Goal: Understand process/instructions: Learn how to perform a task or action

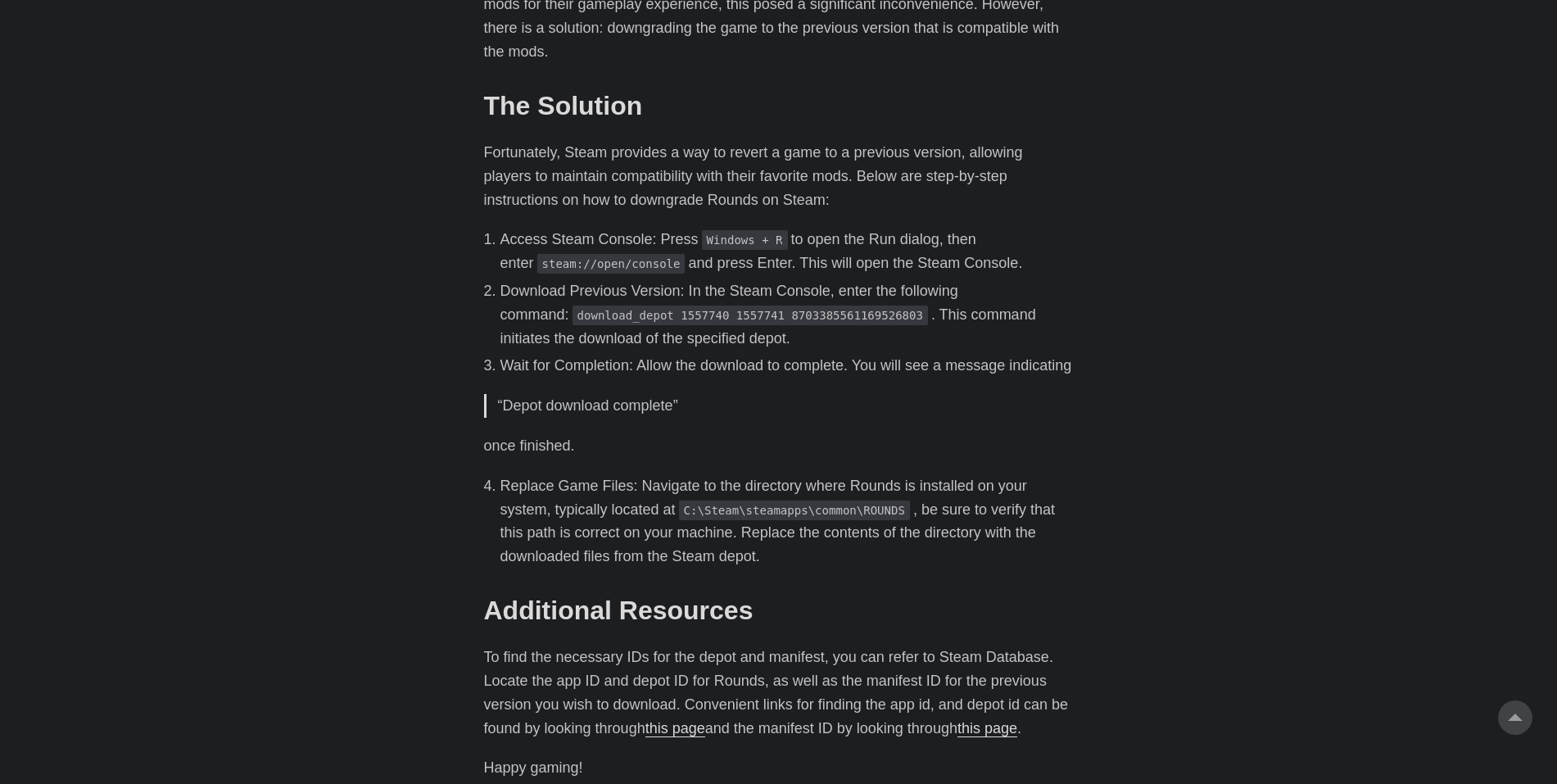
scroll to position [682, 0]
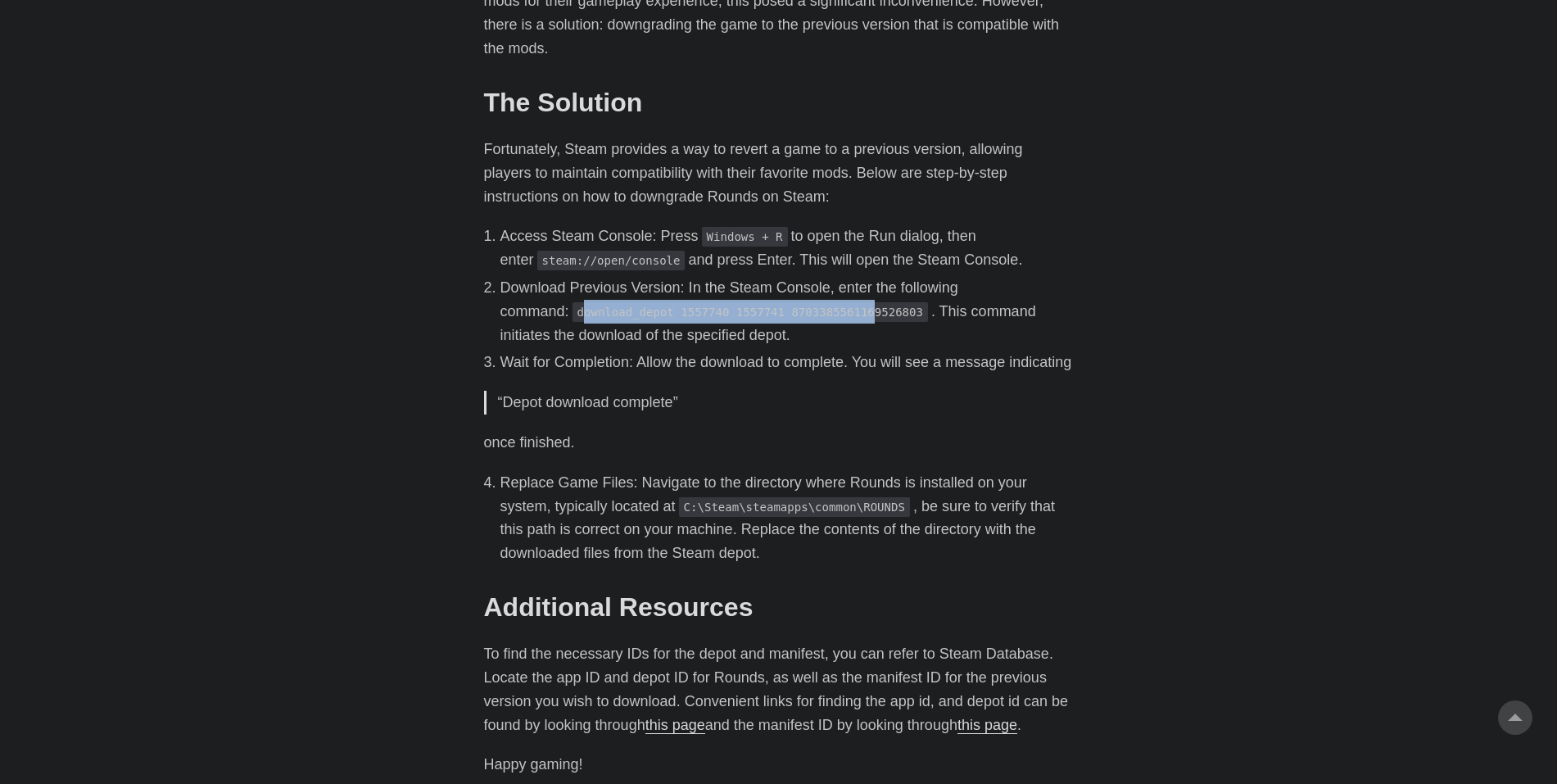
drag, startPoint x: 513, startPoint y: 309, endPoint x: 781, endPoint y: 309, distance: 268.0
click at [781, 309] on code "download_depot 1557740 1557741 8703385561169526803" at bounding box center [750, 313] width 356 height 20
click at [781, 311] on code "download_depot 1557740 1557741 8703385561169526803" at bounding box center [750, 313] width 356 height 20
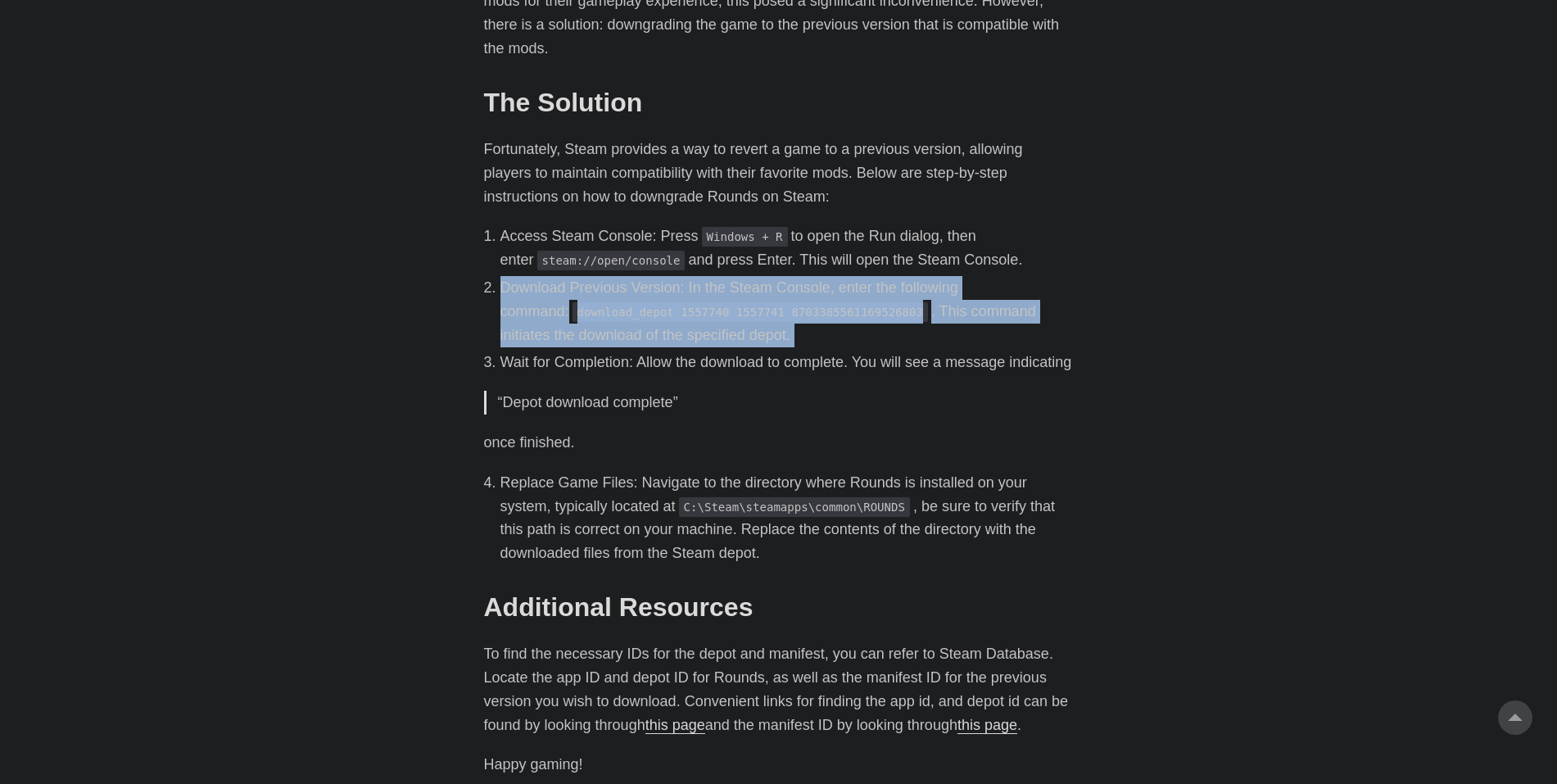
click at [782, 311] on code "download_depot 1557740 1557741 8703385561169526803" at bounding box center [750, 313] width 356 height 20
click at [785, 314] on code "download_depot 1557740 1557741 8703385561169526803" at bounding box center [750, 313] width 356 height 20
click at [792, 316] on code "download_depot 1557740 1557741 8703385561169526803" at bounding box center [750, 313] width 356 height 20
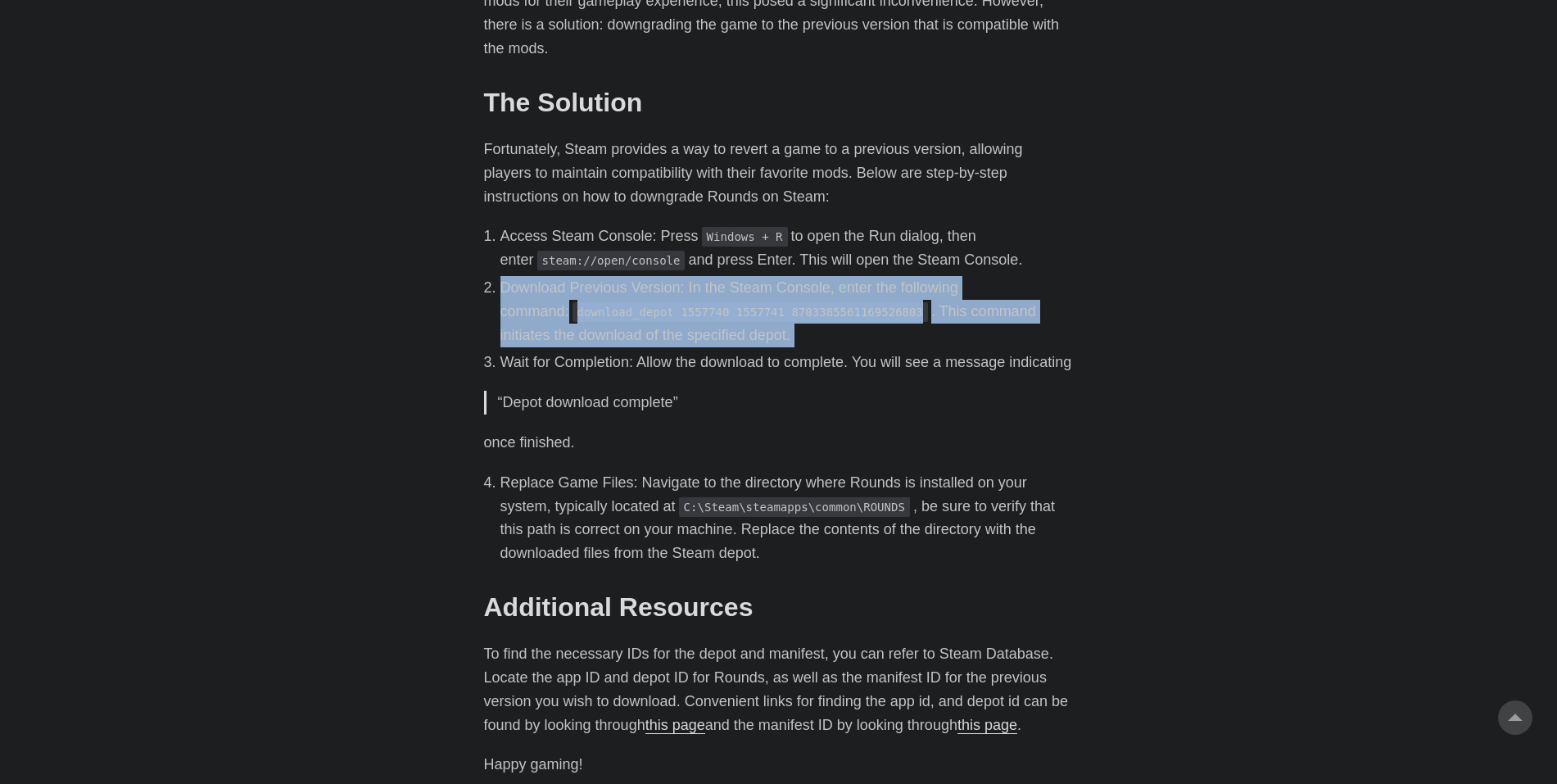
click at [792, 316] on code "download_depot 1557740 1557741 8703385561169526803" at bounding box center [750, 313] width 356 height 20
click at [749, 334] on li "Download Previous Version: In the Steam Console, enter the following command: d…" at bounding box center [786, 311] width 573 height 70
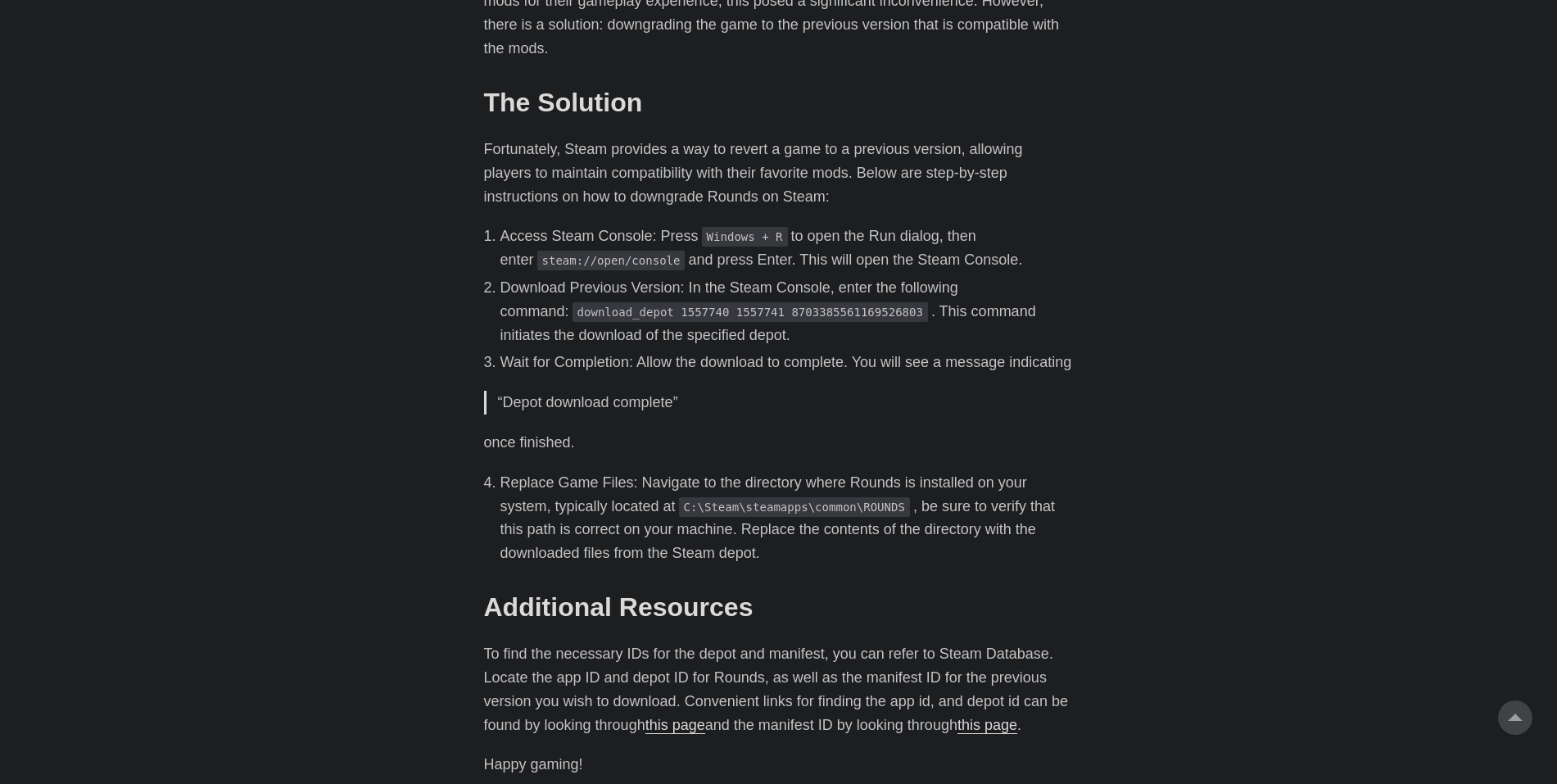
click at [713, 307] on code "download_depot 1557740 1557741 8703385561169526803" at bounding box center [750, 313] width 356 height 20
click at [718, 312] on code "download_depot 1557740 1557741 8703385561169526803" at bounding box center [750, 313] width 356 height 20
drag, startPoint x: 824, startPoint y: 309, endPoint x: 508, endPoint y: 314, distance: 316.0
click at [572, 314] on code "download_depot 1557740 1557741 8703385561169526803" at bounding box center [750, 313] width 356 height 20
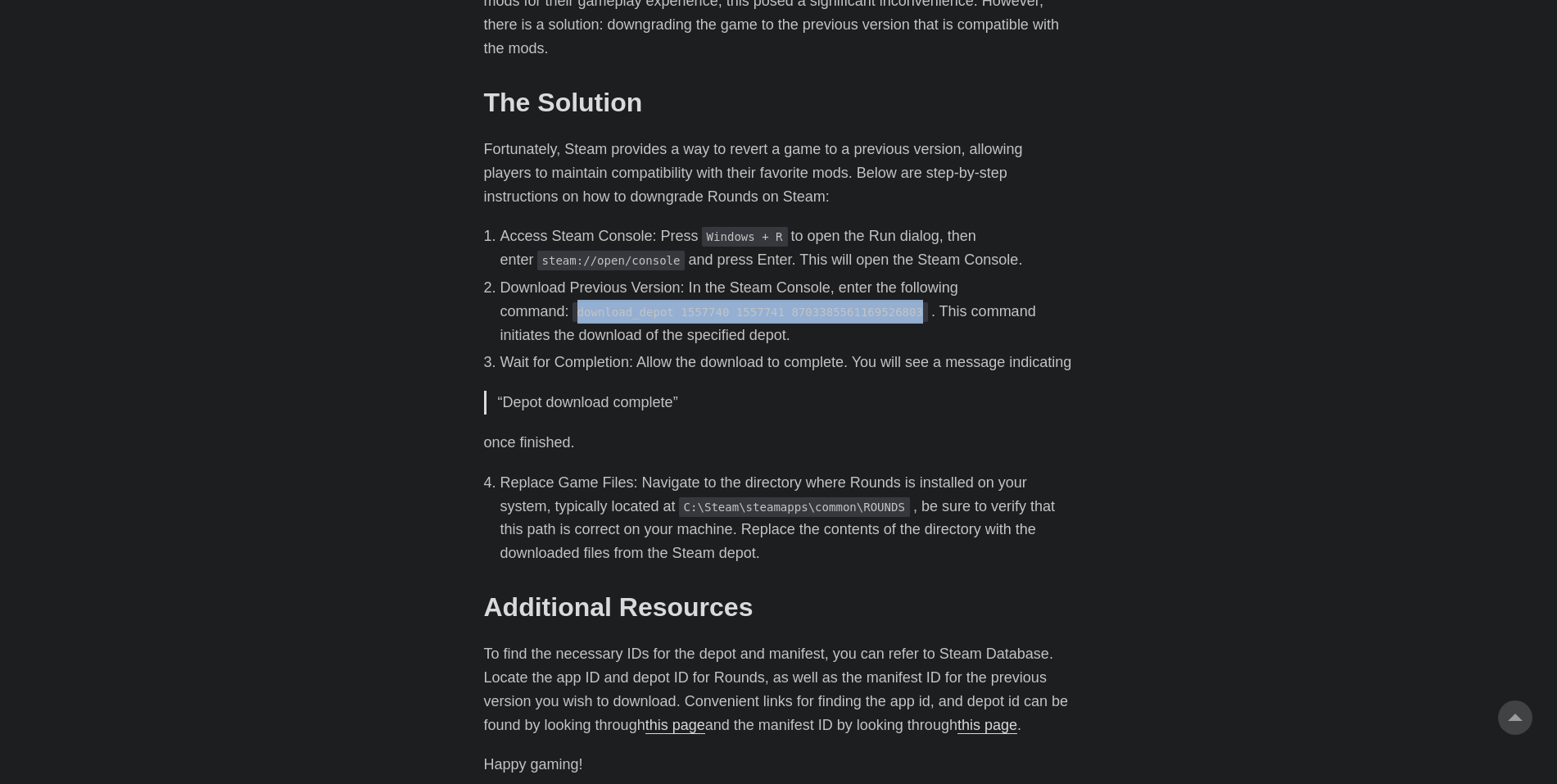
copy code "download_depot 1557740 1557741 8703385561169526803"
click at [474, 681] on main "How To Downgrade Rounds The Game to Maintain Mod Compatibility [DATE] · 2 min ·…" at bounding box center [779, 198] width 629 height 1664
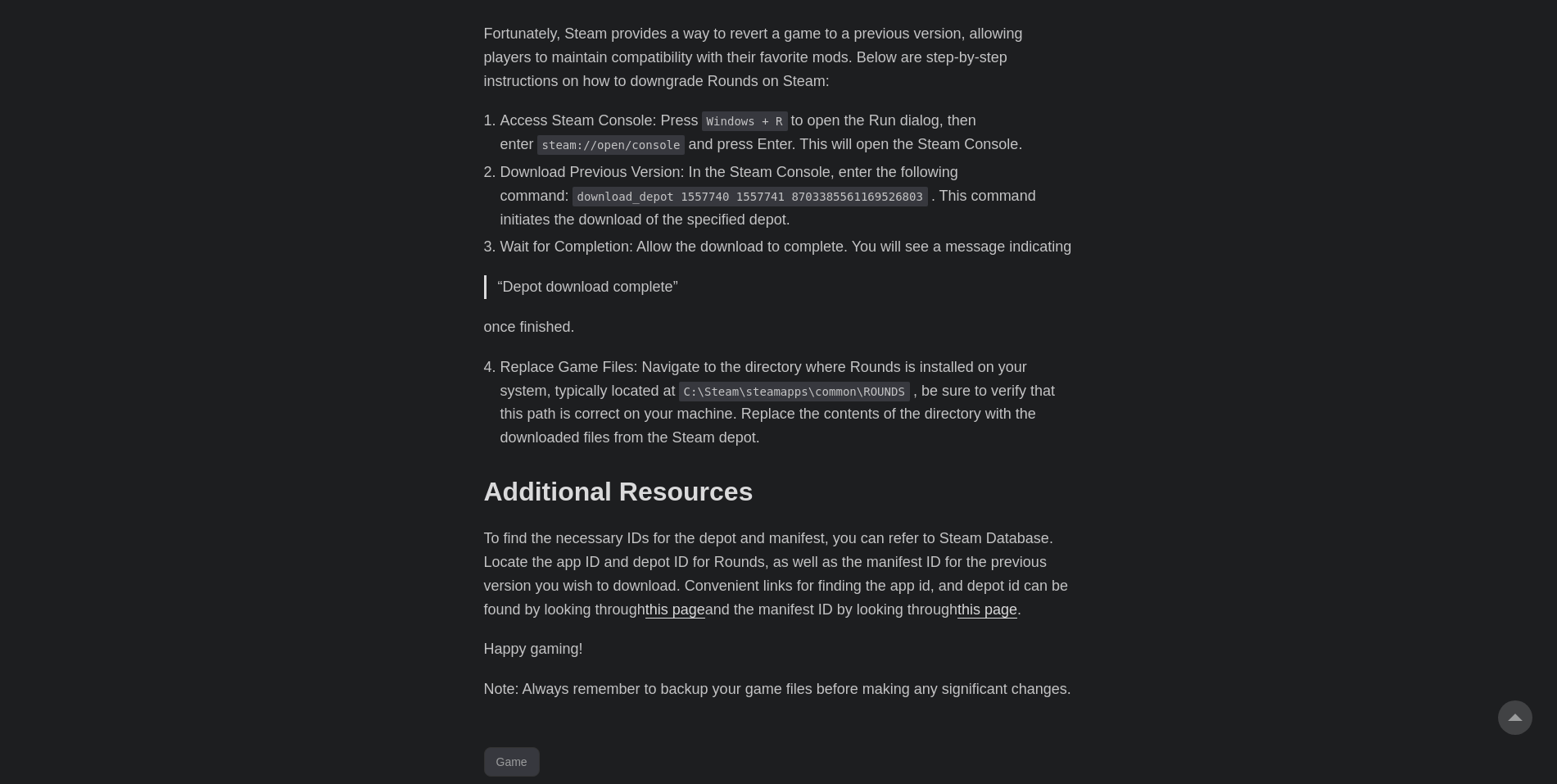
scroll to position [728, 0]
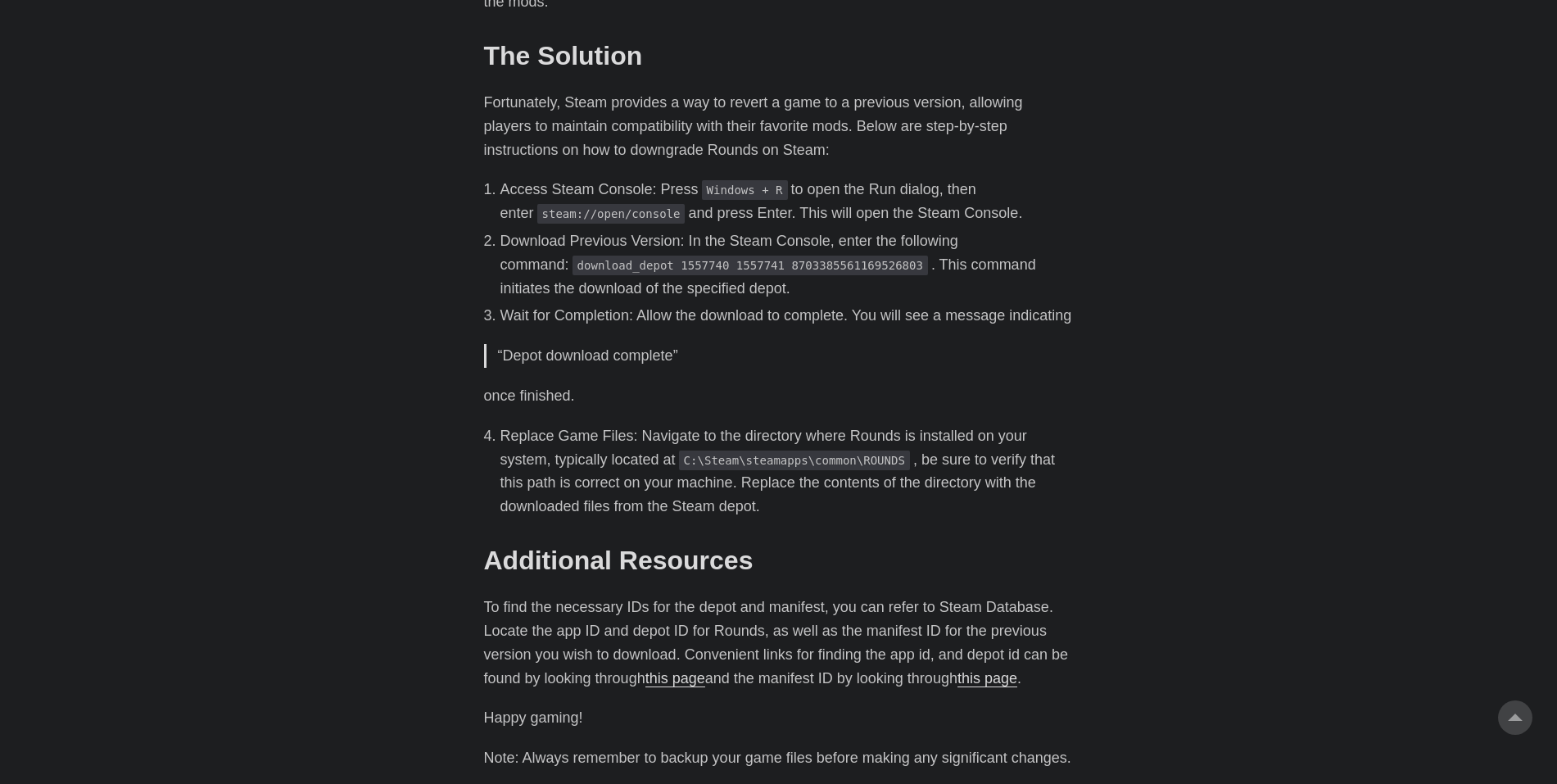
click at [445, 484] on body "[PERSON_NAME] Home About Posts Tags Archive Resume" at bounding box center [778, 153] width 1557 height 1762
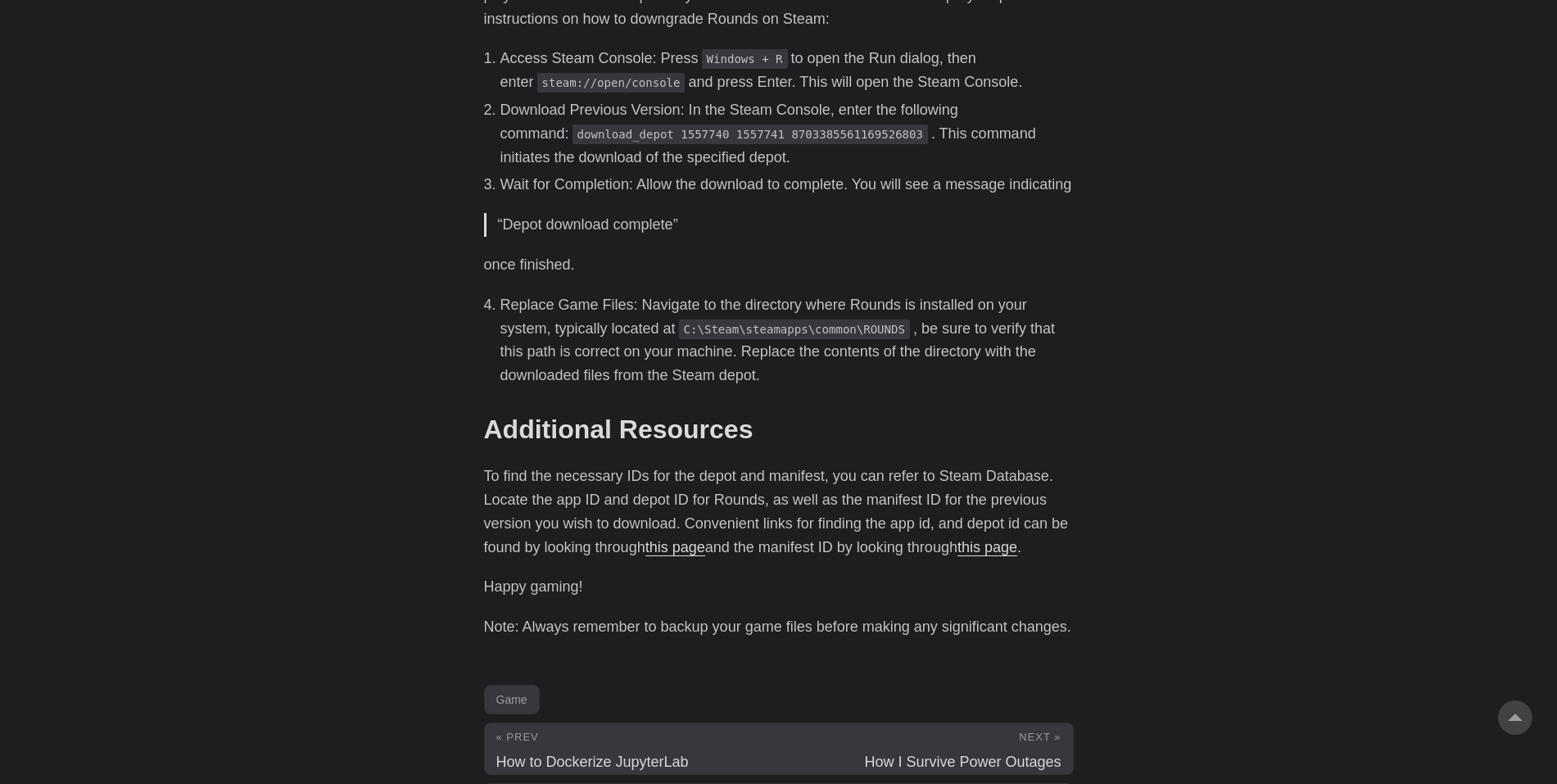
scroll to position [864, 0]
